Goal: Find contact information: Find contact information

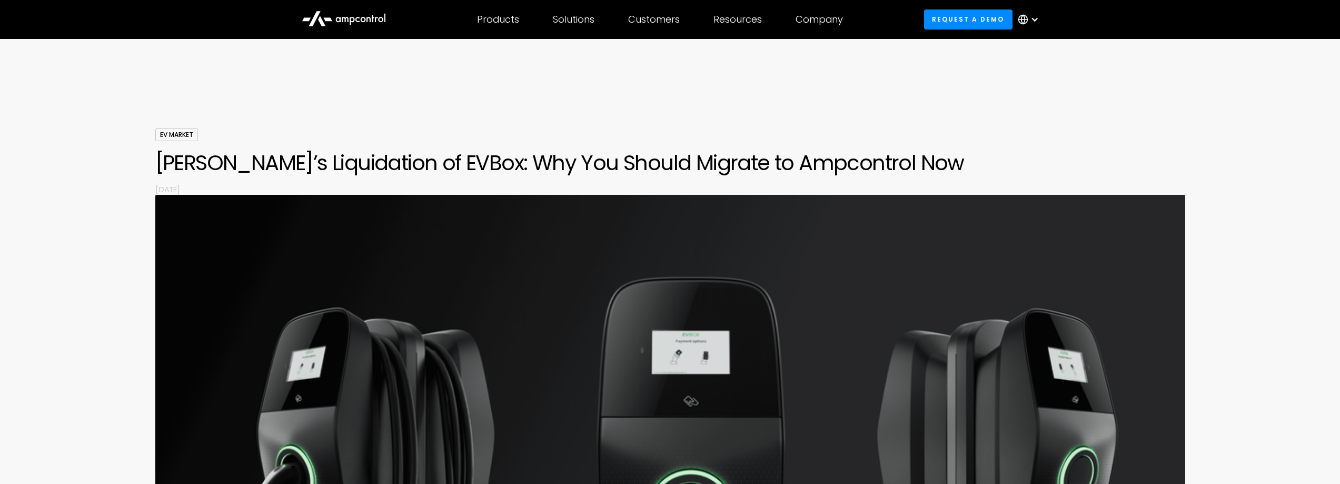
click at [1249, 90] on div at bounding box center [670, 96] width 1340 height 63
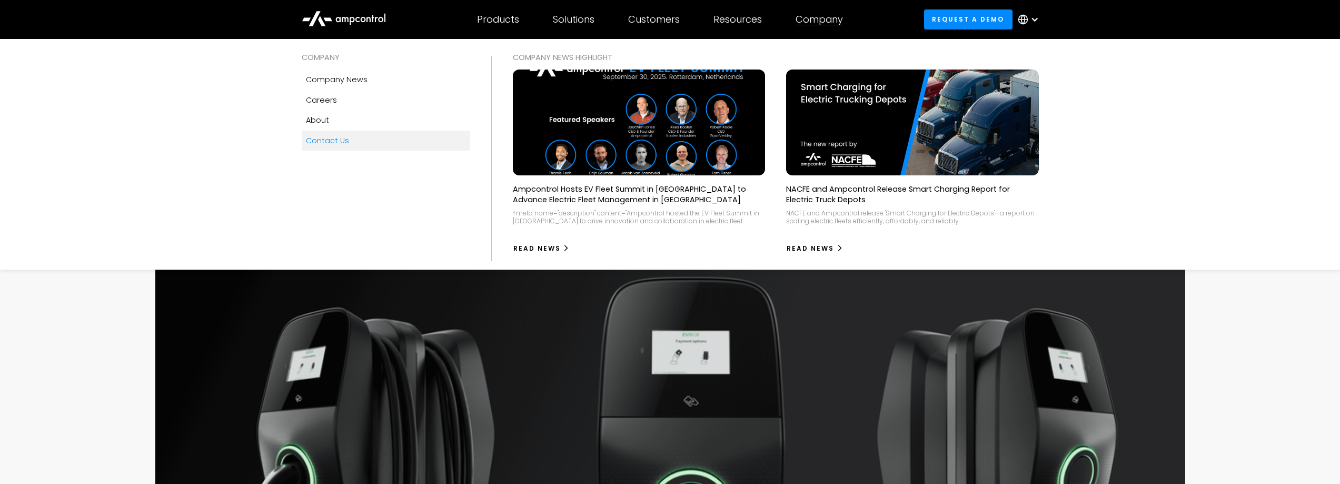
click at [332, 141] on div "Contact Us" at bounding box center [327, 141] width 43 height 12
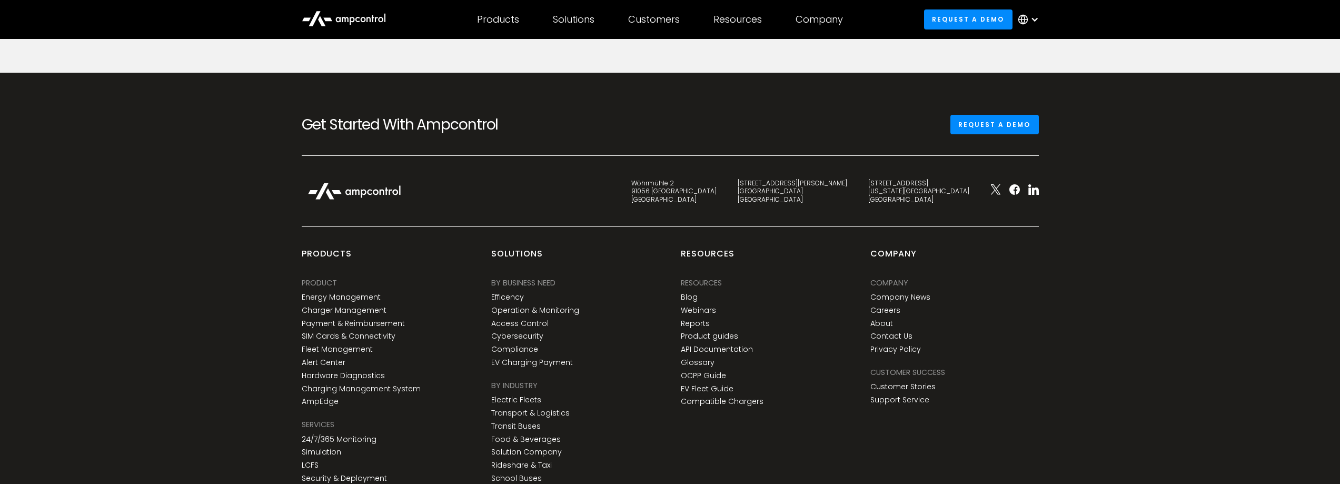
scroll to position [527, 0]
